Goal: Task Accomplishment & Management: Use online tool/utility

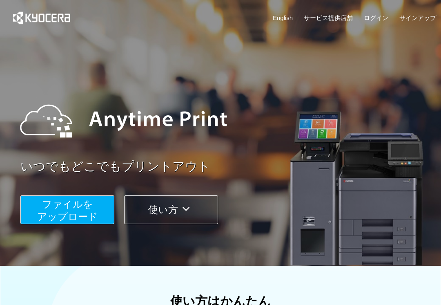
click at [72, 208] on span "ファイルを ​​アップロード" at bounding box center [67, 209] width 61 height 23
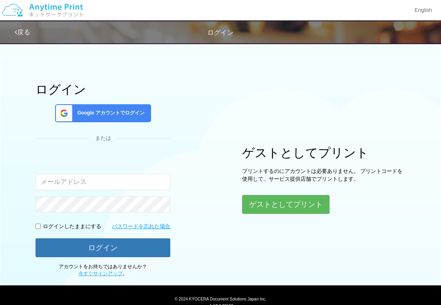
click at [291, 201] on button "ゲストとしてプリント" at bounding box center [285, 204] width 87 height 19
click at [285, 202] on button "ゲストとしてプリント" at bounding box center [285, 204] width 87 height 19
click at [300, 205] on button "ゲストとしてプリント" at bounding box center [285, 204] width 87 height 19
click at [298, 203] on button "ゲストとしてプリント" at bounding box center [285, 204] width 87 height 19
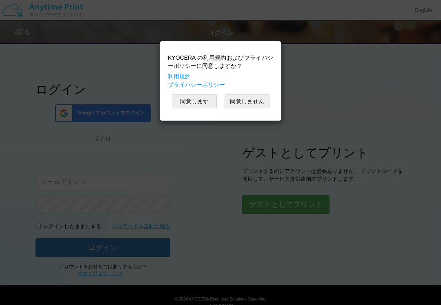
click at [310, 203] on div "KYOCERA の利用規約およびプライバシーポリシーに同意しますか？ 利用規約 プライバシーポリシー 同意します 同意しません" at bounding box center [220, 152] width 441 height 305
click at [196, 99] on button "同意します" at bounding box center [194, 101] width 45 height 14
click at [192, 97] on button "同意します" at bounding box center [194, 101] width 45 height 14
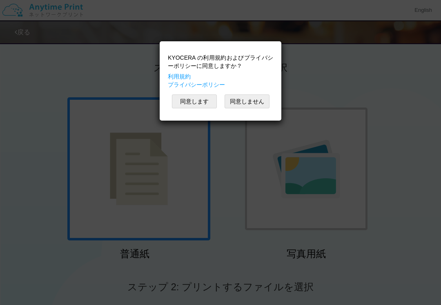
click at [195, 98] on button "同意します" at bounding box center [194, 101] width 45 height 14
click at [193, 98] on button "同意します" at bounding box center [194, 101] width 45 height 14
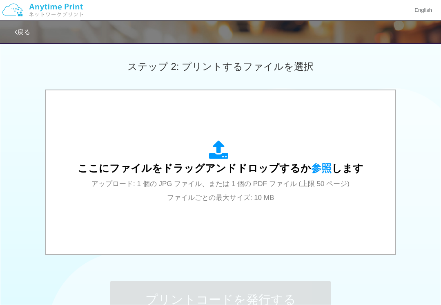
scroll to position [221, 0]
click at [322, 166] on span "参照" at bounding box center [321, 167] width 20 height 11
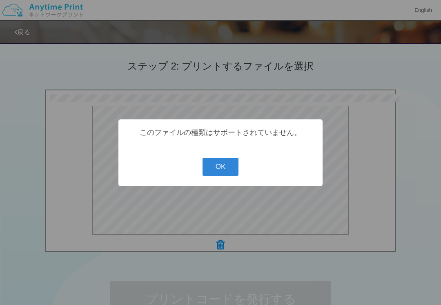
click at [219, 167] on button "OK" at bounding box center [221, 167] width 36 height 18
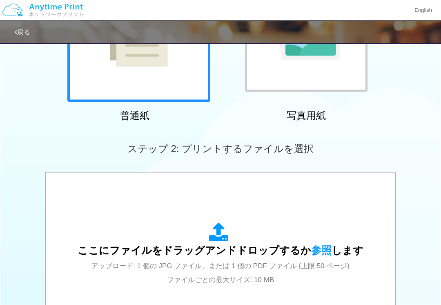
scroll to position [141, 0]
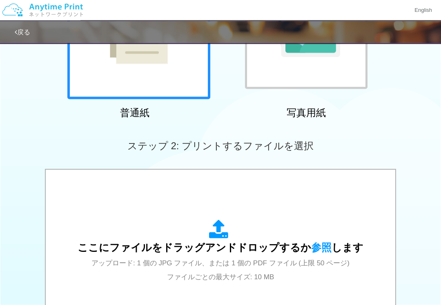
click at [221, 227] on icon at bounding box center [220, 230] width 23 height 20
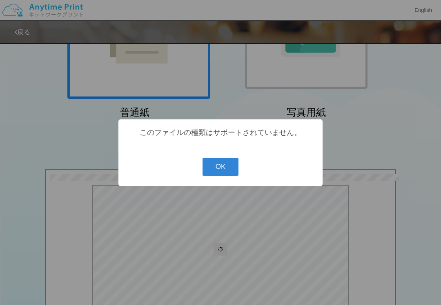
click at [223, 163] on button "OK" at bounding box center [221, 167] width 36 height 18
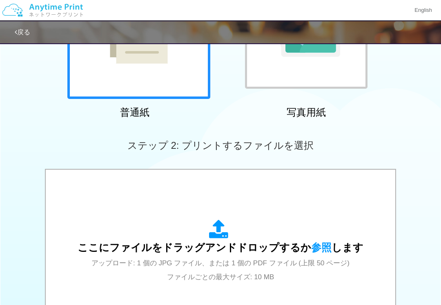
click at [236, 217] on div "ここにファイルをドラッグアンドドロップするか 参照 します アップロード: 1 個の JPG ファイル、または 1 個の PDF ファイル (上限 50 ペー…" at bounding box center [220, 251] width 333 height 147
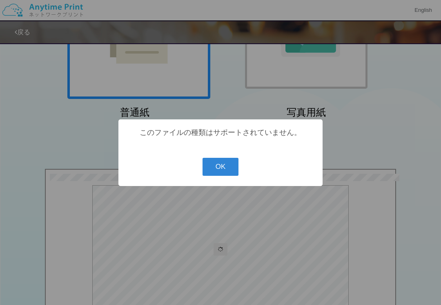
click at [221, 168] on button "OK" at bounding box center [221, 167] width 36 height 18
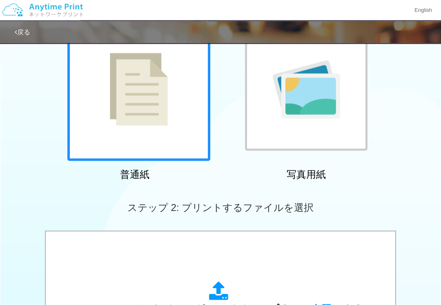
scroll to position [80, 0]
click at [311, 99] on img at bounding box center [306, 89] width 67 height 58
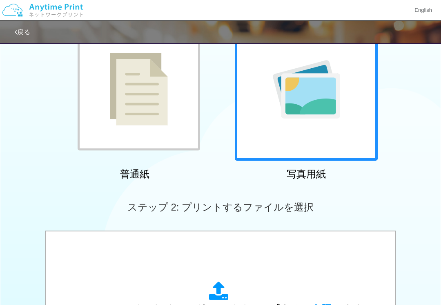
click at [317, 132] on div at bounding box center [306, 89] width 143 height 143
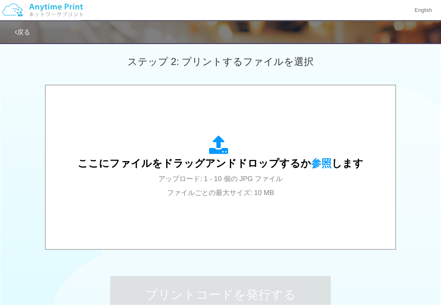
scroll to position [225, 0]
click at [217, 145] on icon at bounding box center [220, 145] width 23 height 20
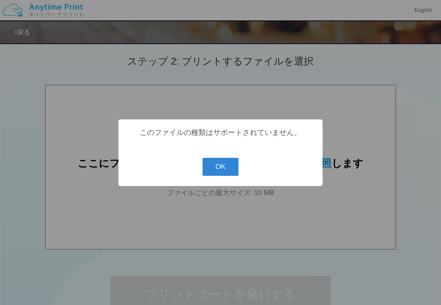
click at [222, 166] on button "OK" at bounding box center [221, 167] width 36 height 18
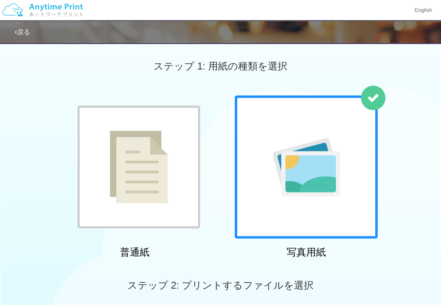
scroll to position [0, 0]
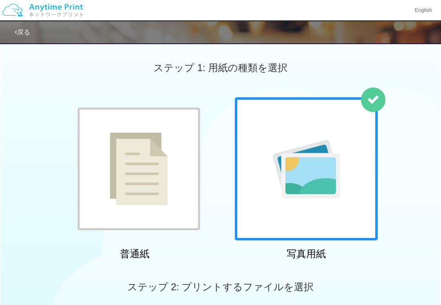
click at [27, 29] on link "戻る" at bounding box center [23, 32] width 16 height 7
